Goal: Task Accomplishment & Management: Manage account settings

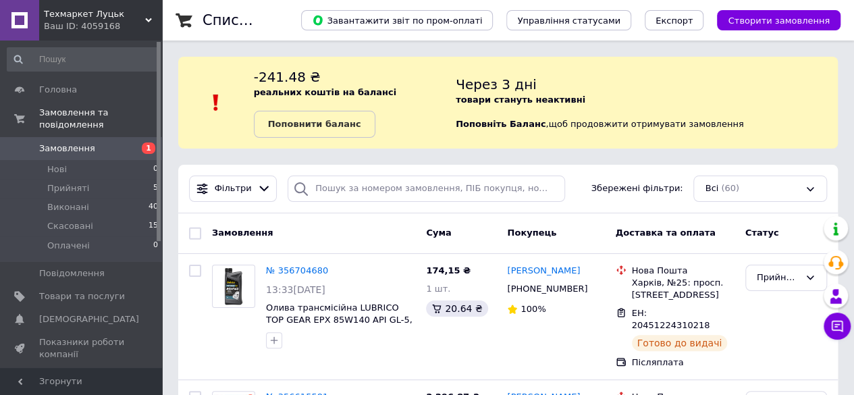
click at [105, 142] on span "Замовлення" at bounding box center [82, 148] width 86 height 12
click at [90, 142] on span "Замовлення" at bounding box center [82, 148] width 86 height 12
click at [410, 337] on div at bounding box center [340, 340] width 155 height 22
click at [73, 220] on span "Скасовані" at bounding box center [70, 226] width 46 height 12
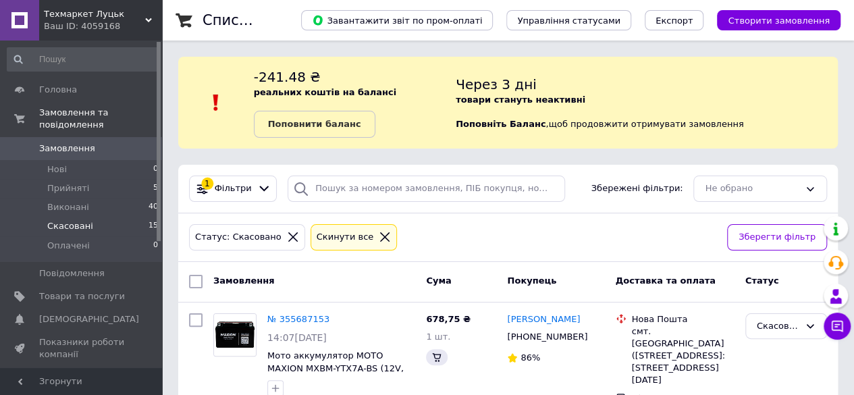
scroll to position [67, 0]
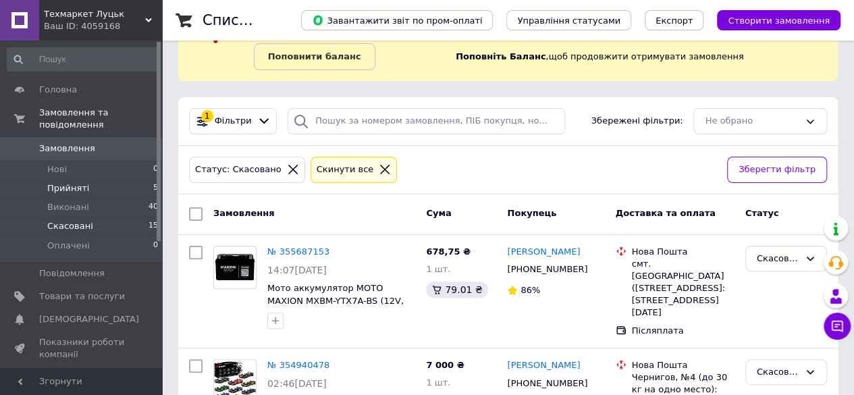
click at [82, 182] on span "Прийняті" at bounding box center [68, 188] width 42 height 12
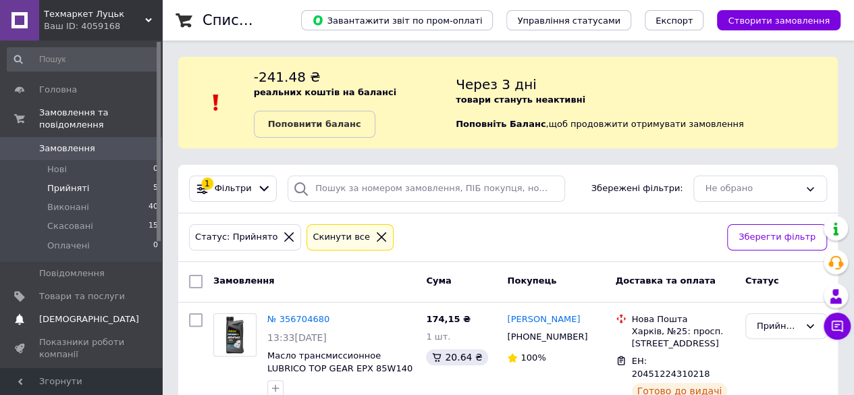
click at [87, 313] on span "[DEMOGRAPHIC_DATA]" at bounding box center [89, 319] width 100 height 12
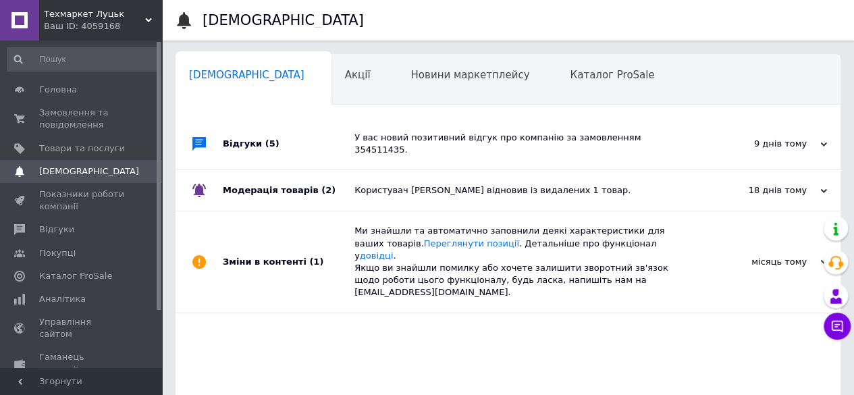
scroll to position [0, 4]
click at [48, 130] on span "Замовлення та повідомлення" at bounding box center [82, 119] width 86 height 24
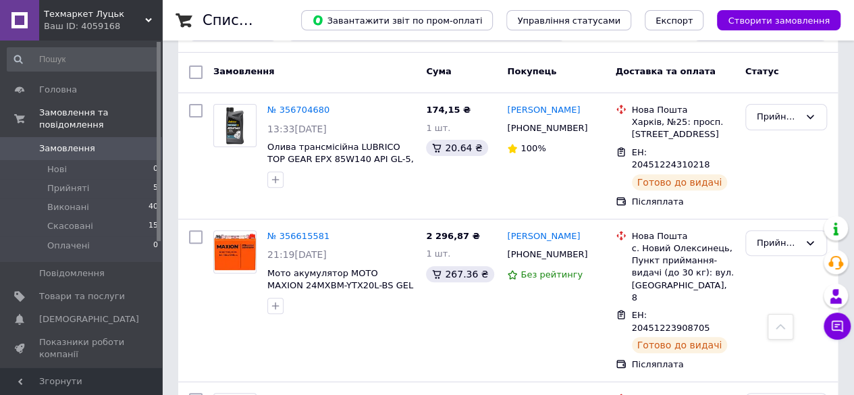
scroll to position [135, 0]
